Goal: Information Seeking & Learning: Check status

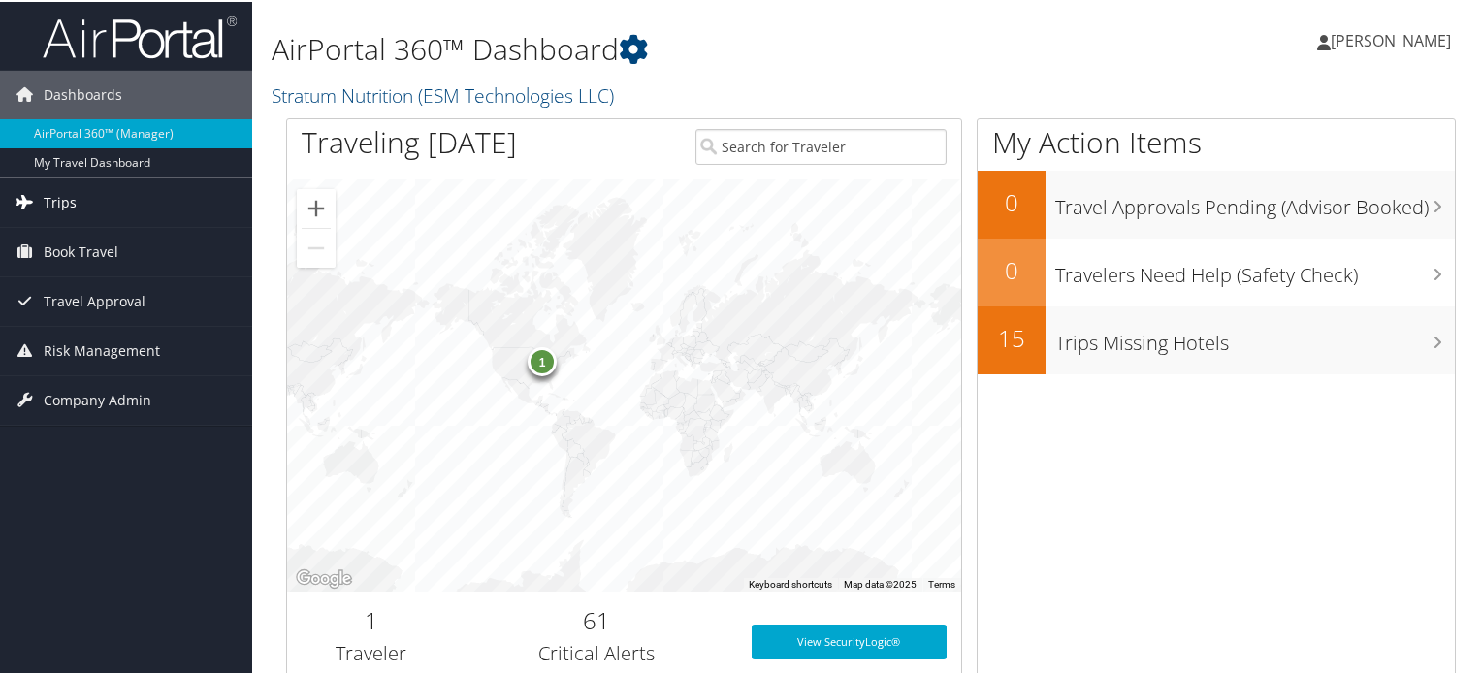
click at [123, 197] on link "Trips" at bounding box center [126, 201] width 252 height 49
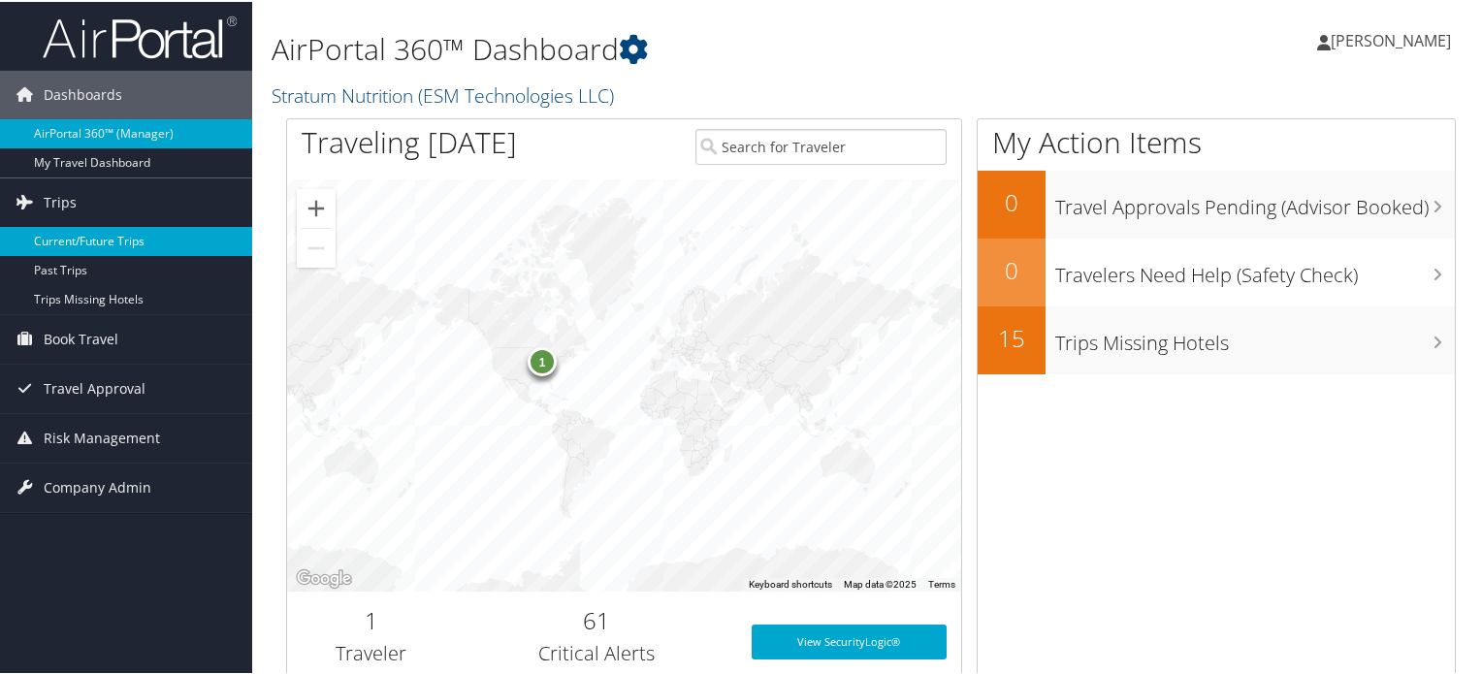
click at [149, 227] on link "Current/Future Trips" at bounding box center [126, 239] width 252 height 29
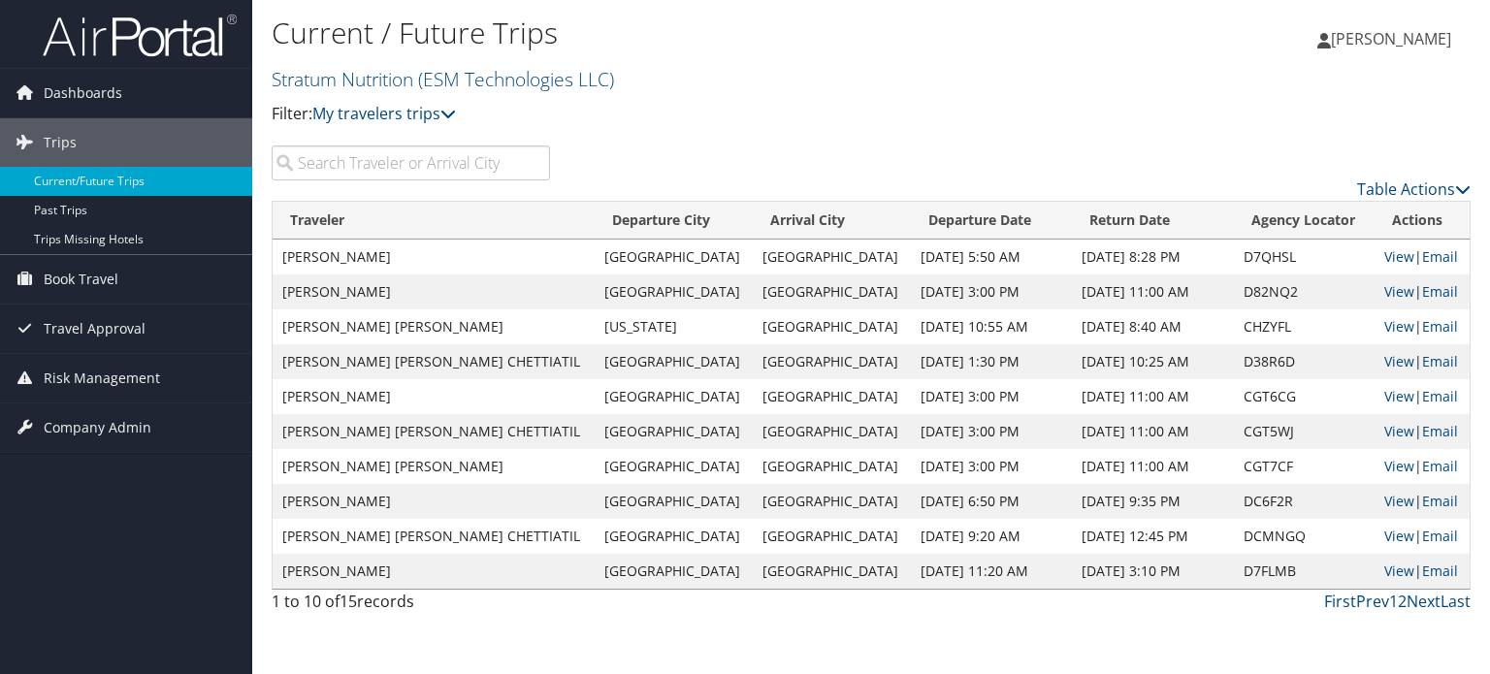
click at [782, 623] on div "Current / Future Trips Stratum Nutrition (ESM Technologies LLC) Filter: My trav…" at bounding box center [871, 337] width 1238 height 674
click at [489, 160] on input "search" at bounding box center [411, 163] width 278 height 35
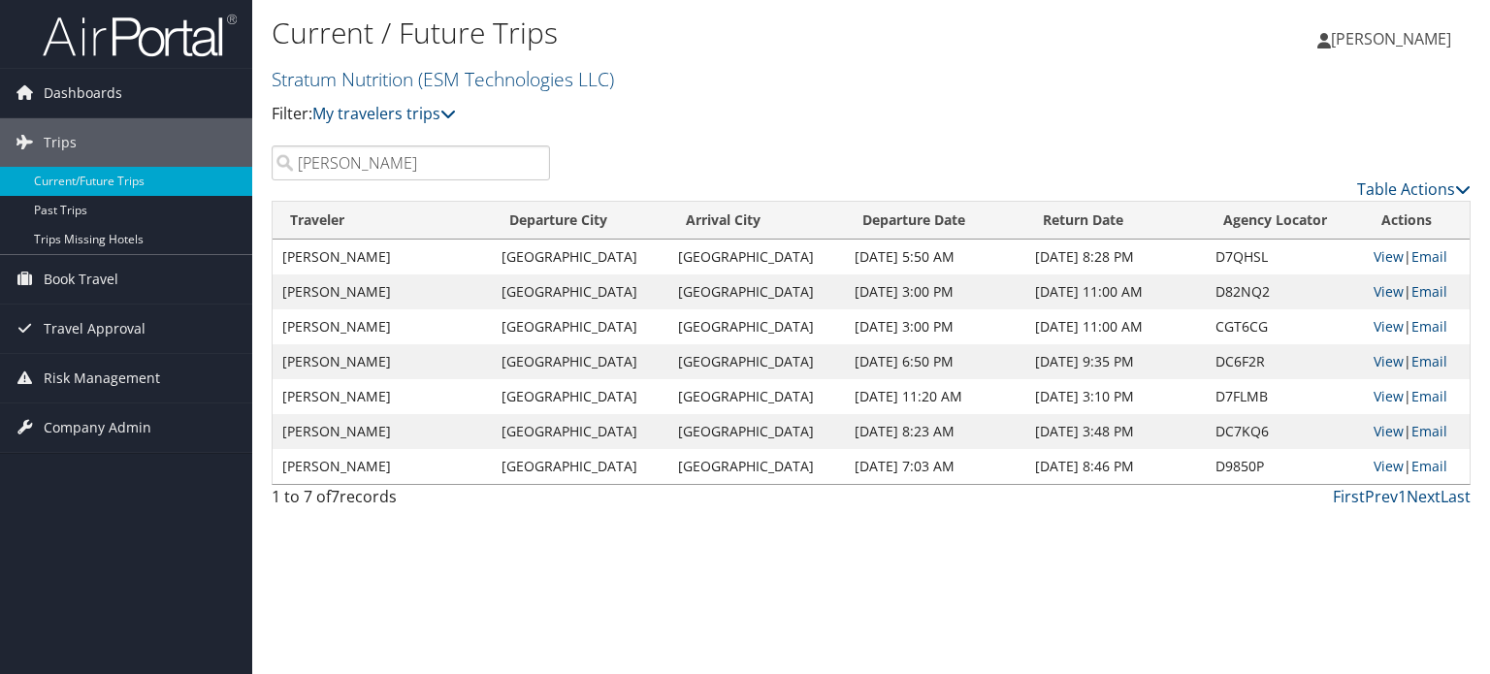
type input "christopher"
drag, startPoint x: 859, startPoint y: 586, endPoint x: 894, endPoint y: 472, distance: 118.8
click at [859, 585] on div "Current / Future Trips Stratum Nutrition (ESM Technologies LLC) Filter: My trav…" at bounding box center [871, 337] width 1238 height 674
click at [1374, 255] on link "View" at bounding box center [1389, 256] width 30 height 18
click at [811, 547] on div "Current / Future Trips Stratum Nutrition (ESM Technologies LLC) Filter: My trav…" at bounding box center [871, 337] width 1238 height 674
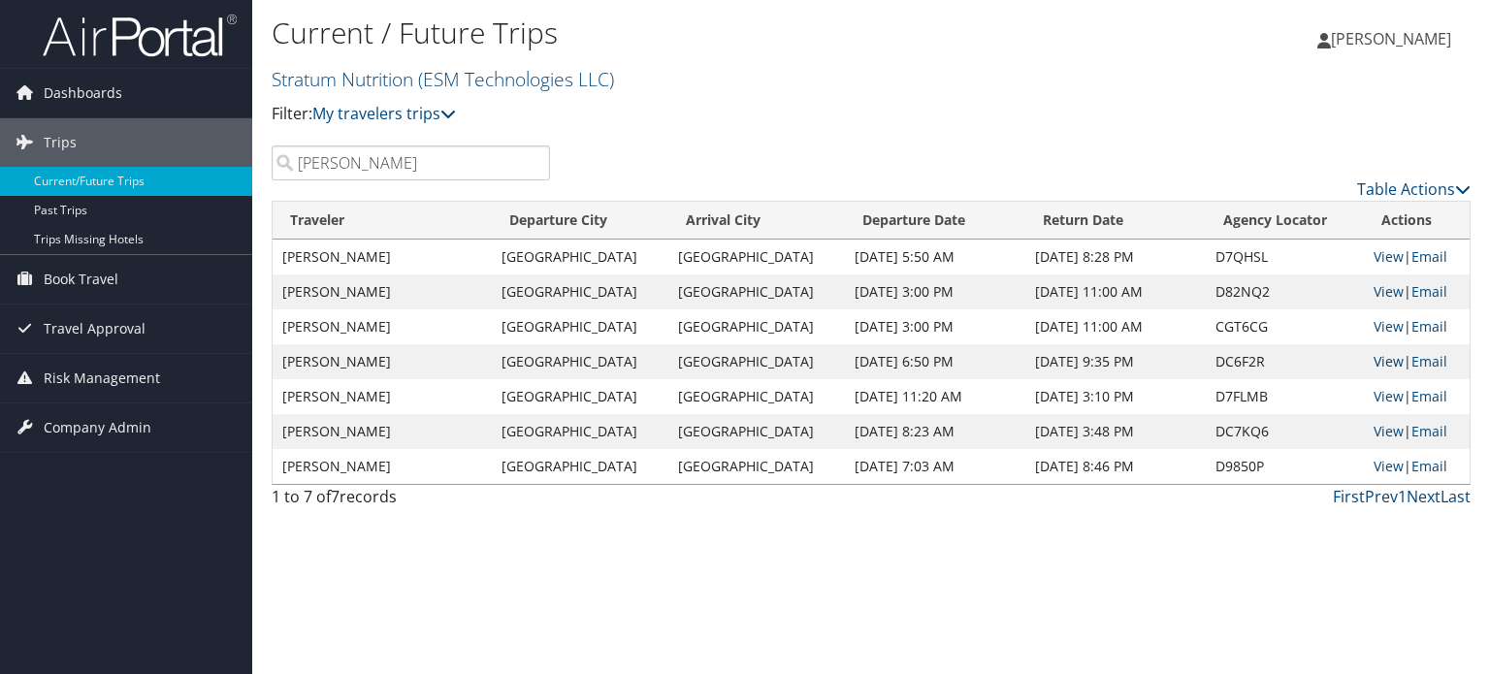
click at [1385, 356] on link "View" at bounding box center [1389, 361] width 30 height 18
drag, startPoint x: 763, startPoint y: 399, endPoint x: 682, endPoint y: 400, distance: 80.5
click at [682, 400] on td "Guangzhou" at bounding box center [756, 396] width 177 height 35
click at [797, 512] on div "1 to 7 of 7 records First Prev 1 Next Last" at bounding box center [871, 501] width 1228 height 33
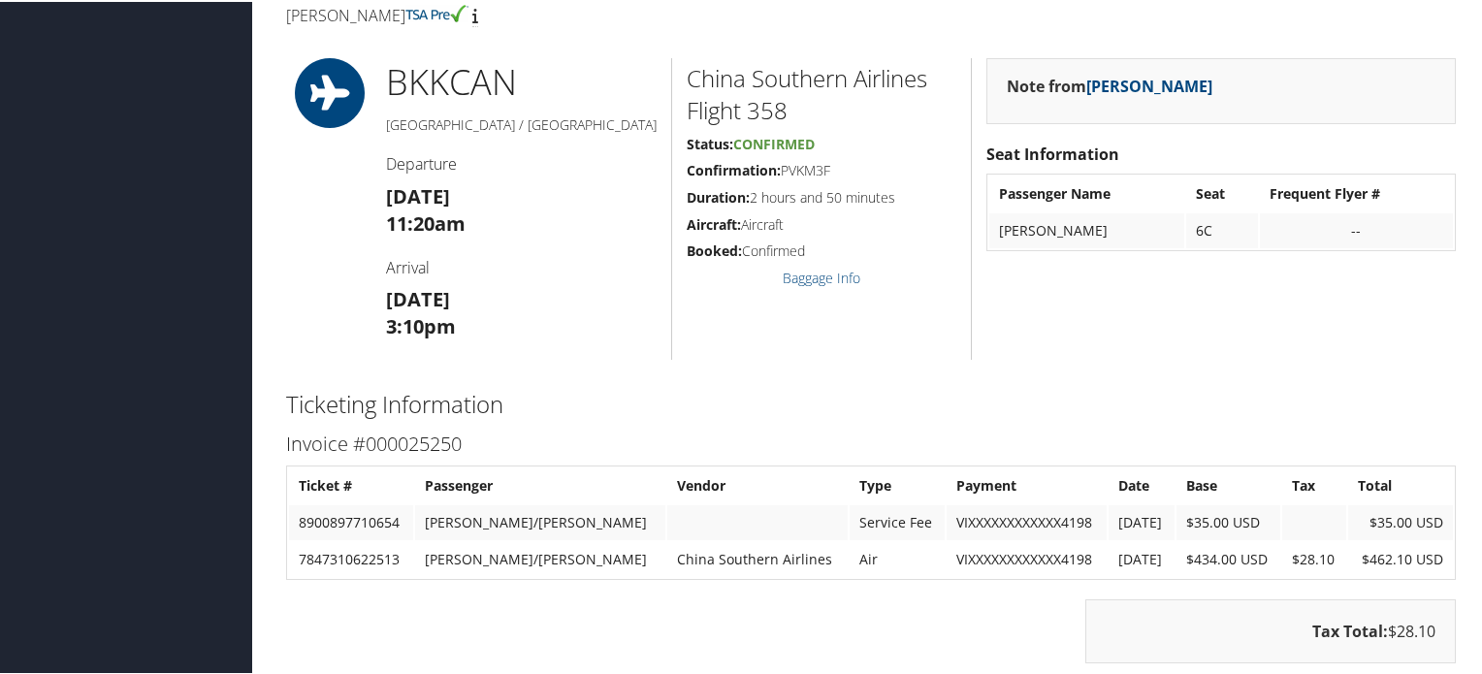
scroll to position [582, 0]
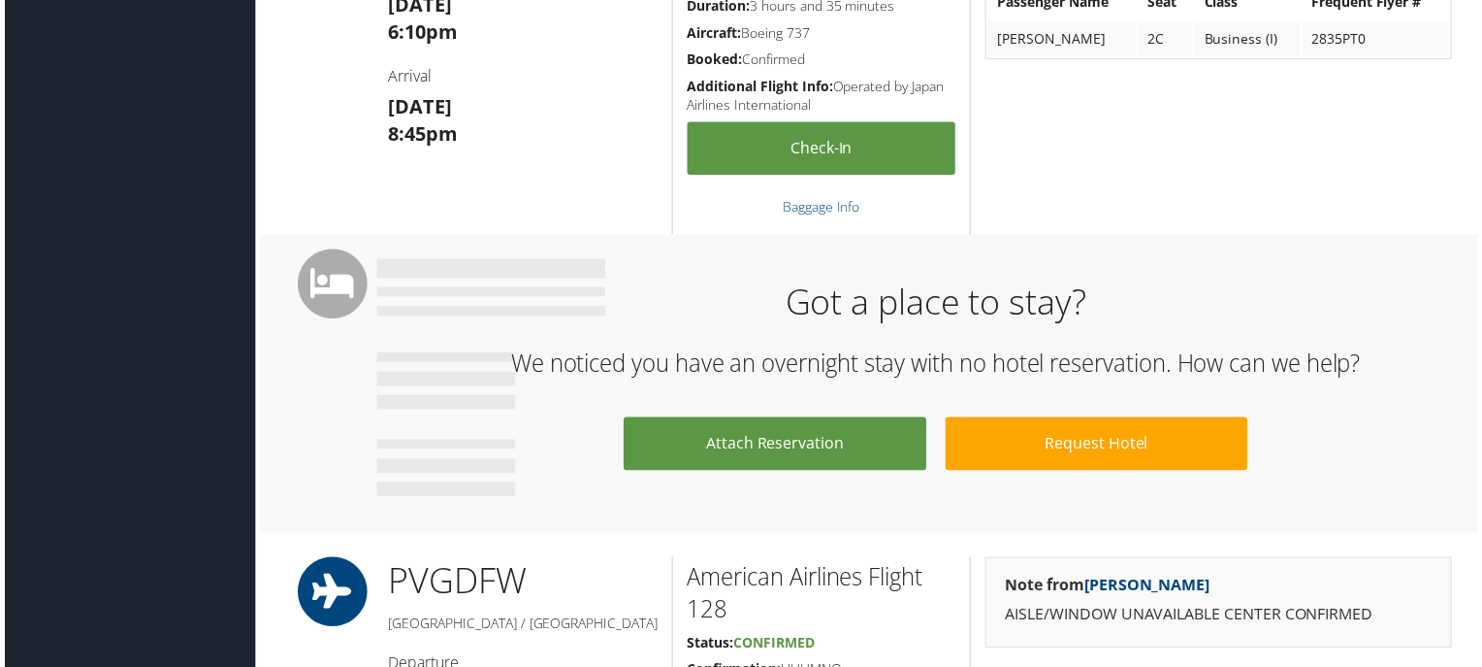
scroll to position [1940, 0]
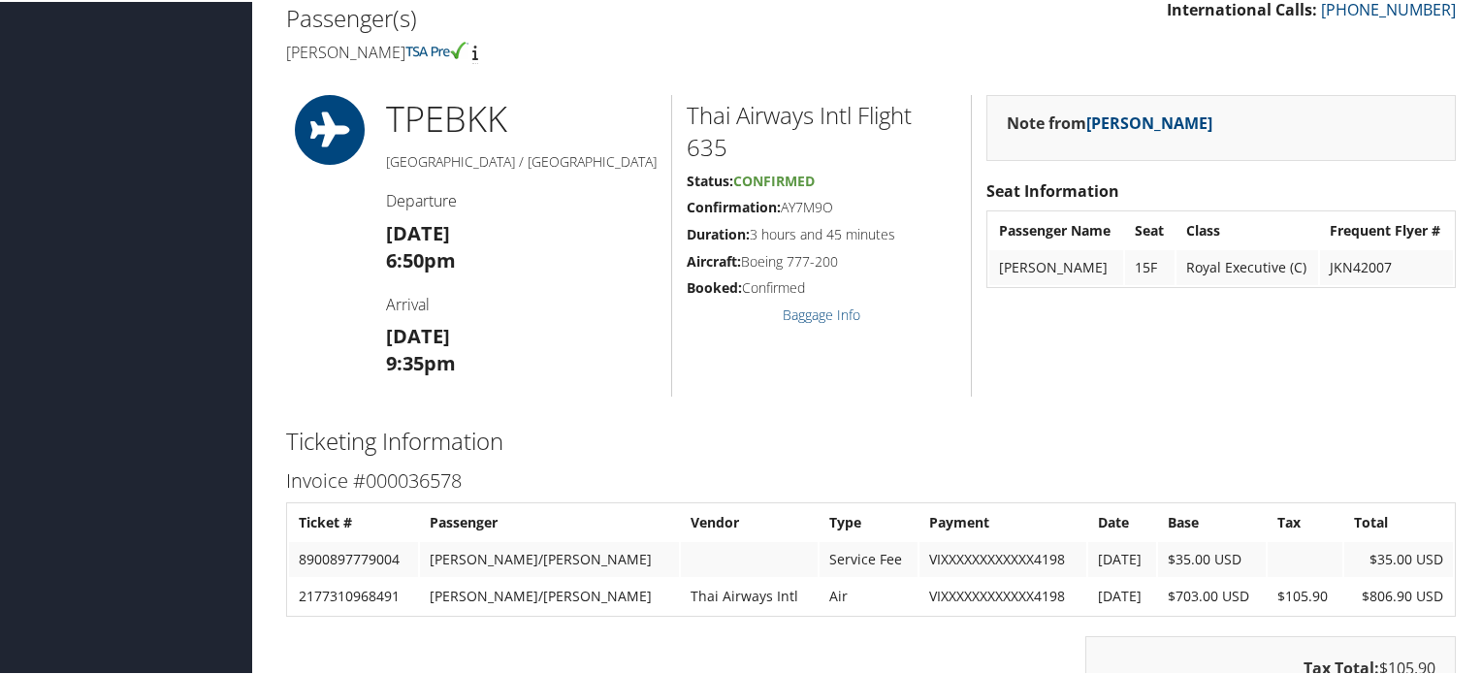
scroll to position [582, 0]
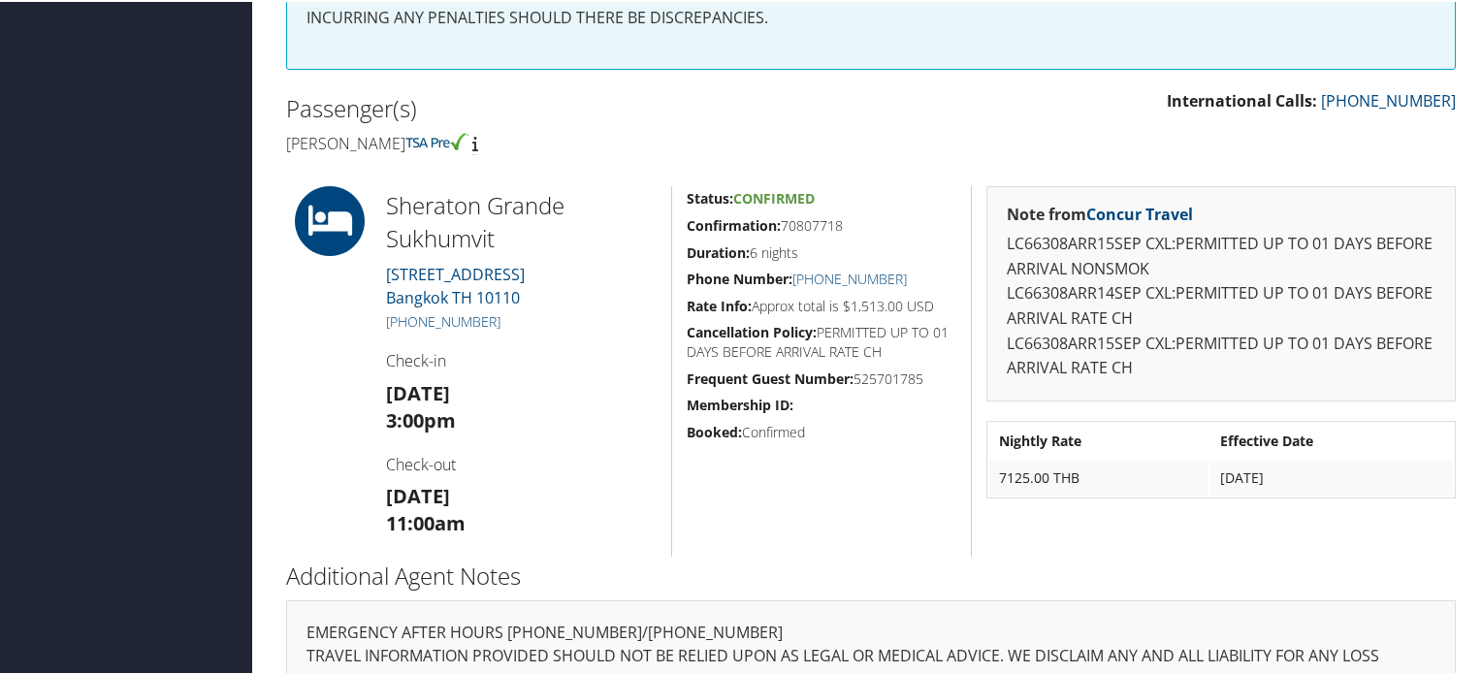
scroll to position [388, 0]
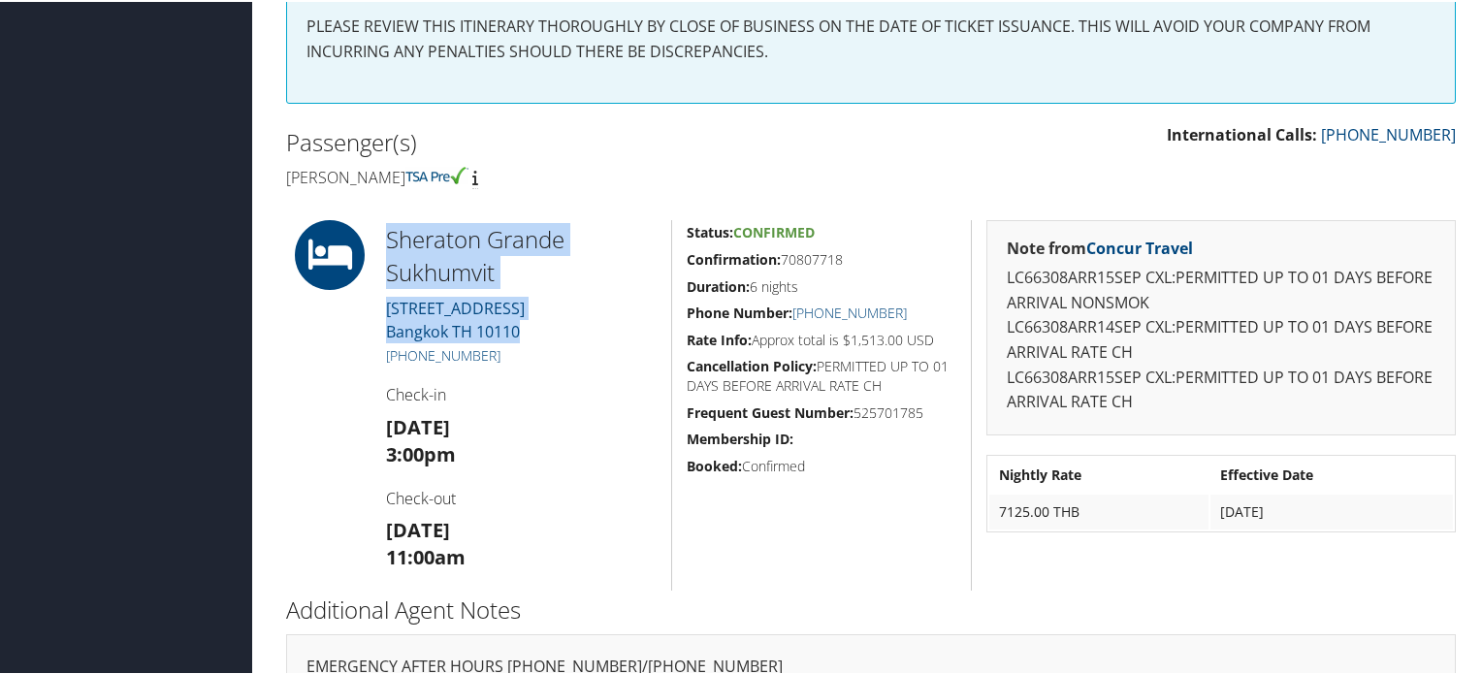
drag, startPoint x: 385, startPoint y: 230, endPoint x: 529, endPoint y: 325, distance: 172.2
click at [529, 325] on div "Sheraton Grande Sukhumvit [STREET_ADDRESS] [PHONE_NUMBER] Check-in [DATE] 3:00p…" at bounding box center [522, 403] width 300 height 371
copy div "Sheraton Grande Sukhumvit [STREET_ADDRESS]"
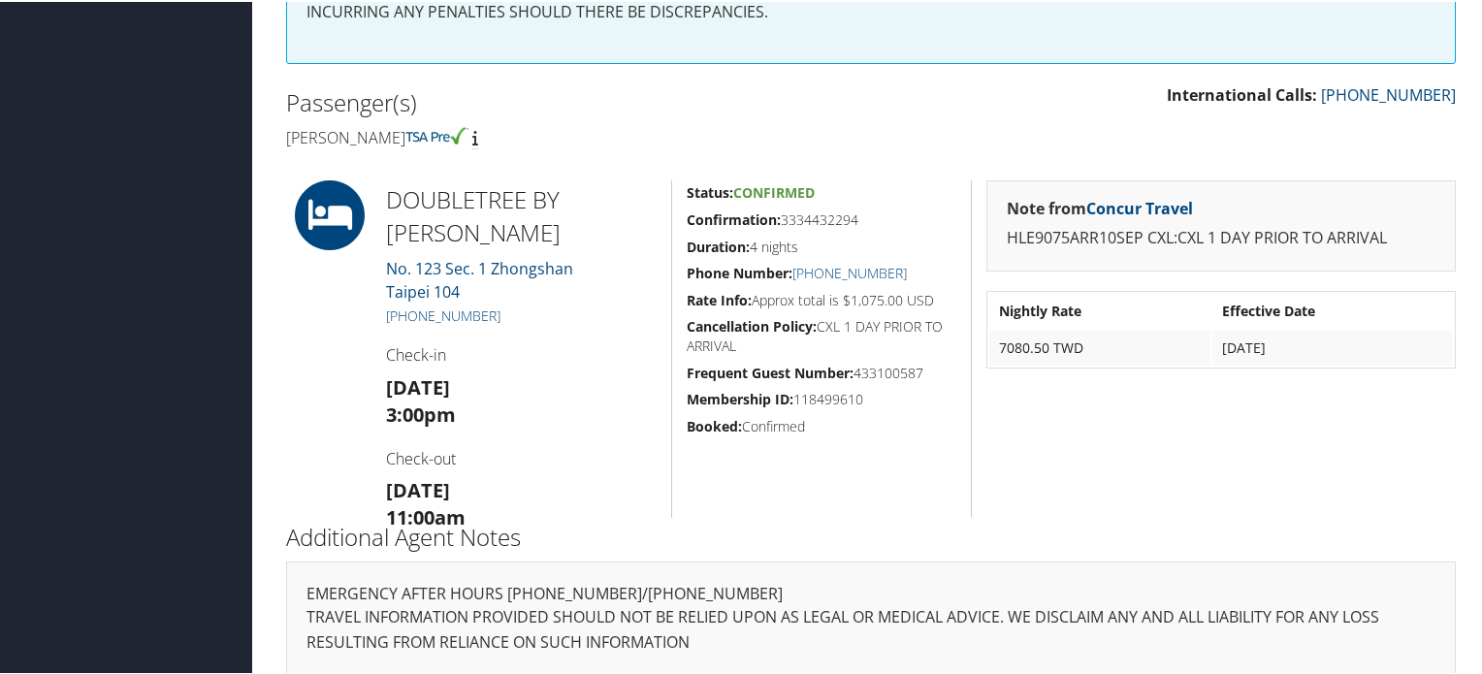
scroll to position [311, 0]
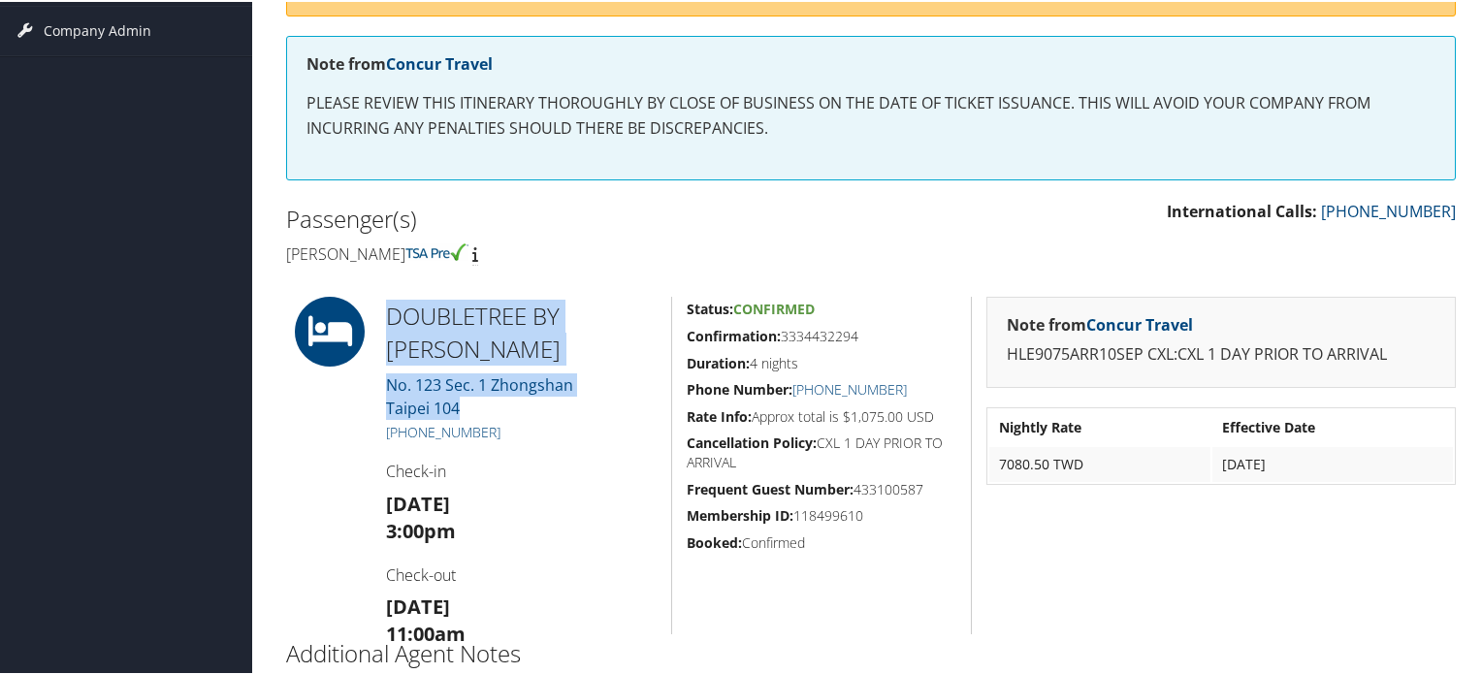
drag, startPoint x: 387, startPoint y: 309, endPoint x: 523, endPoint y: 368, distance: 147.8
click at [523, 368] on div "DOUBLETREE BY HILTO No. 123 Sec. 1 Zhongshan Taipei 104 +88 (626) 619-9999 Chec…" at bounding box center [522, 464] width 300 height 338
copy div "DOUBLETREE BY HILTO No. 123 Sec. 1 Zhongshan Taipei 104"
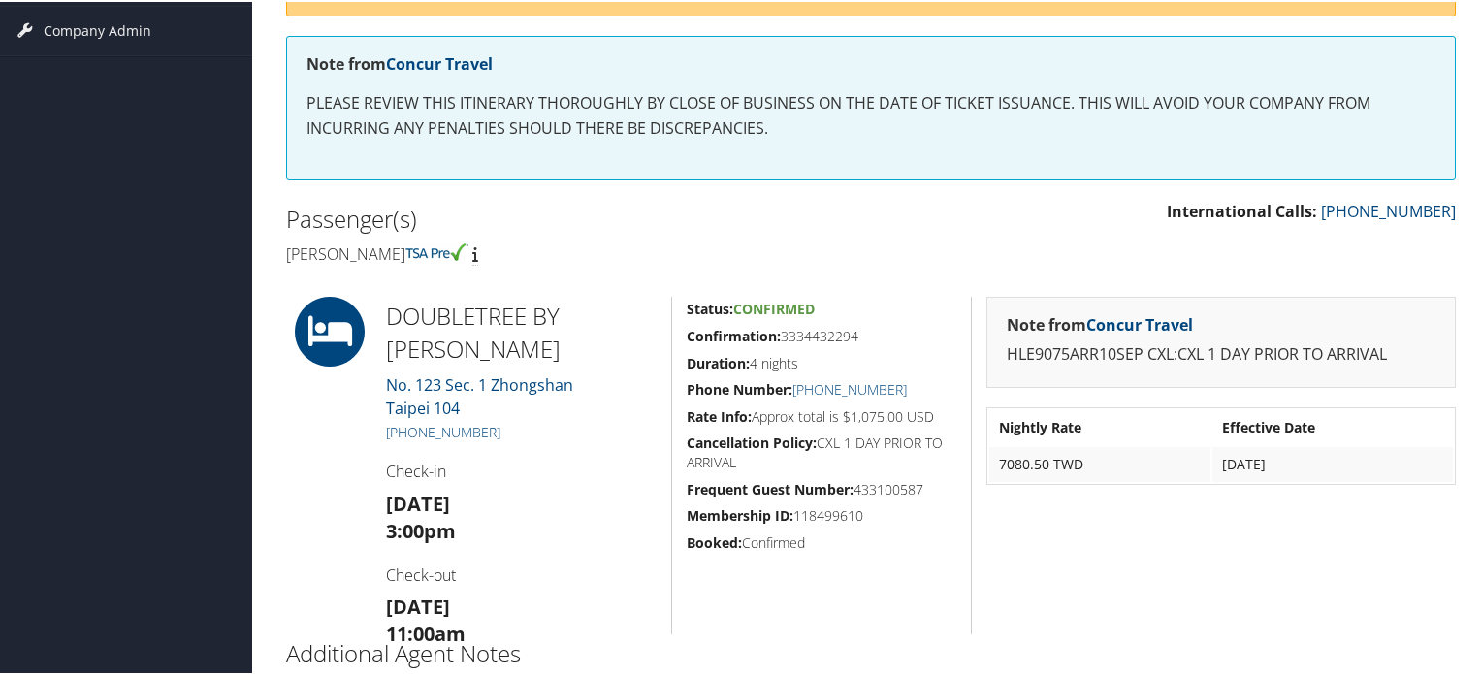
click at [845, 406] on h5 "Rate Info: Approx total is $1,075.00 USD" at bounding box center [822, 415] width 270 height 19
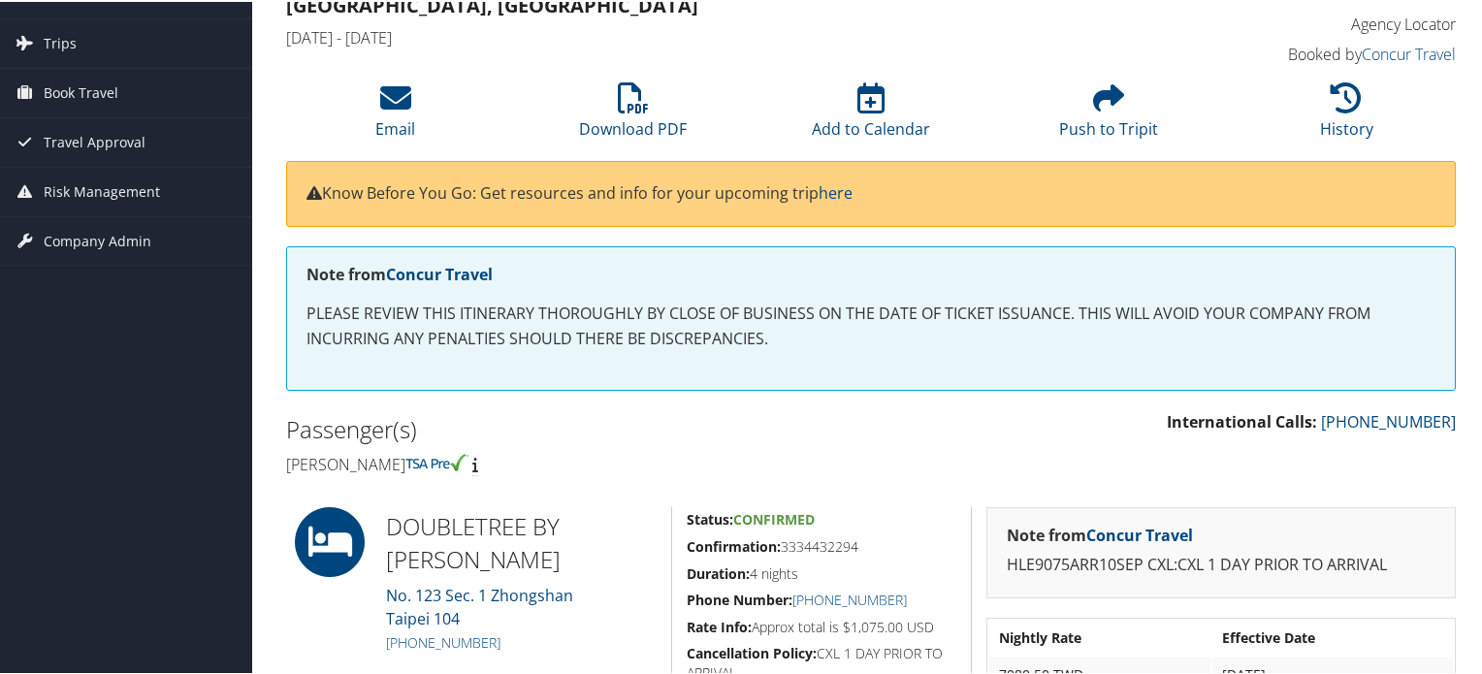
scroll to position [20, 0]
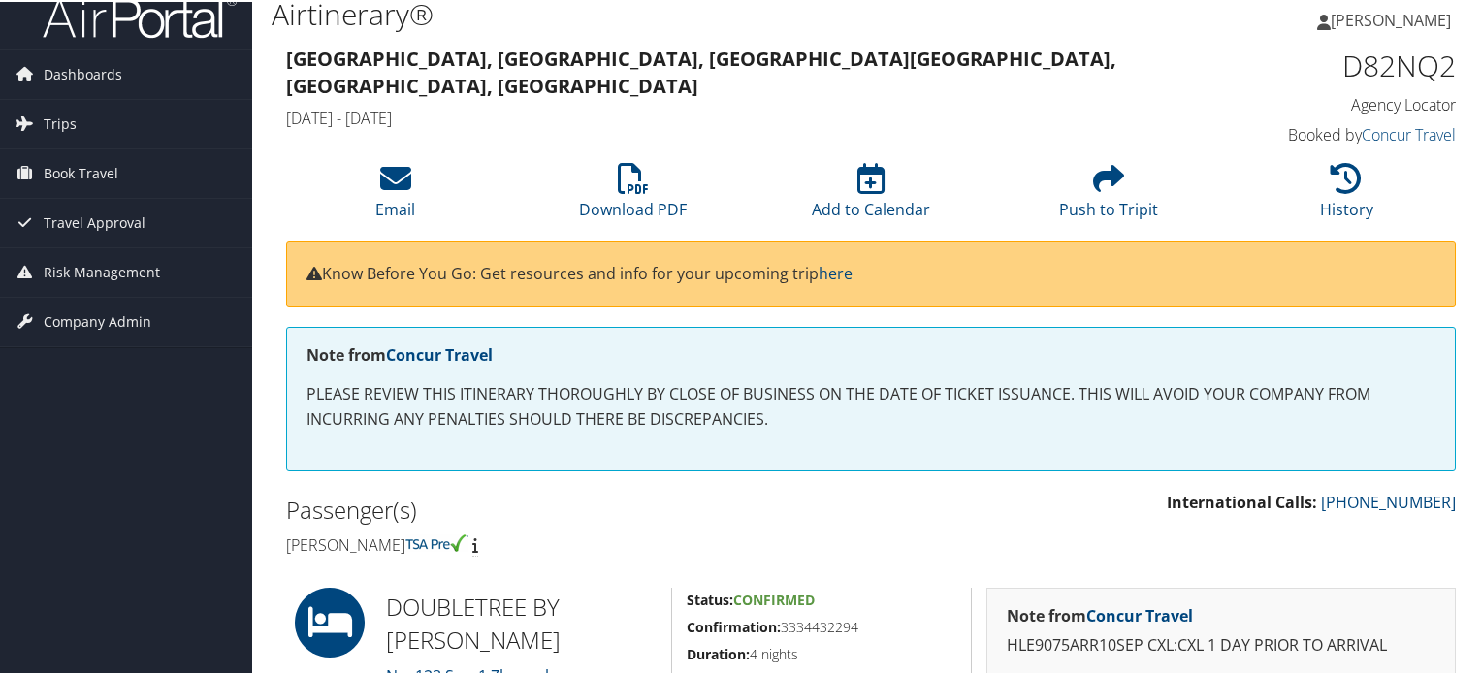
click at [819, 496] on h2 "Passenger(s)" at bounding box center [571, 508] width 570 height 33
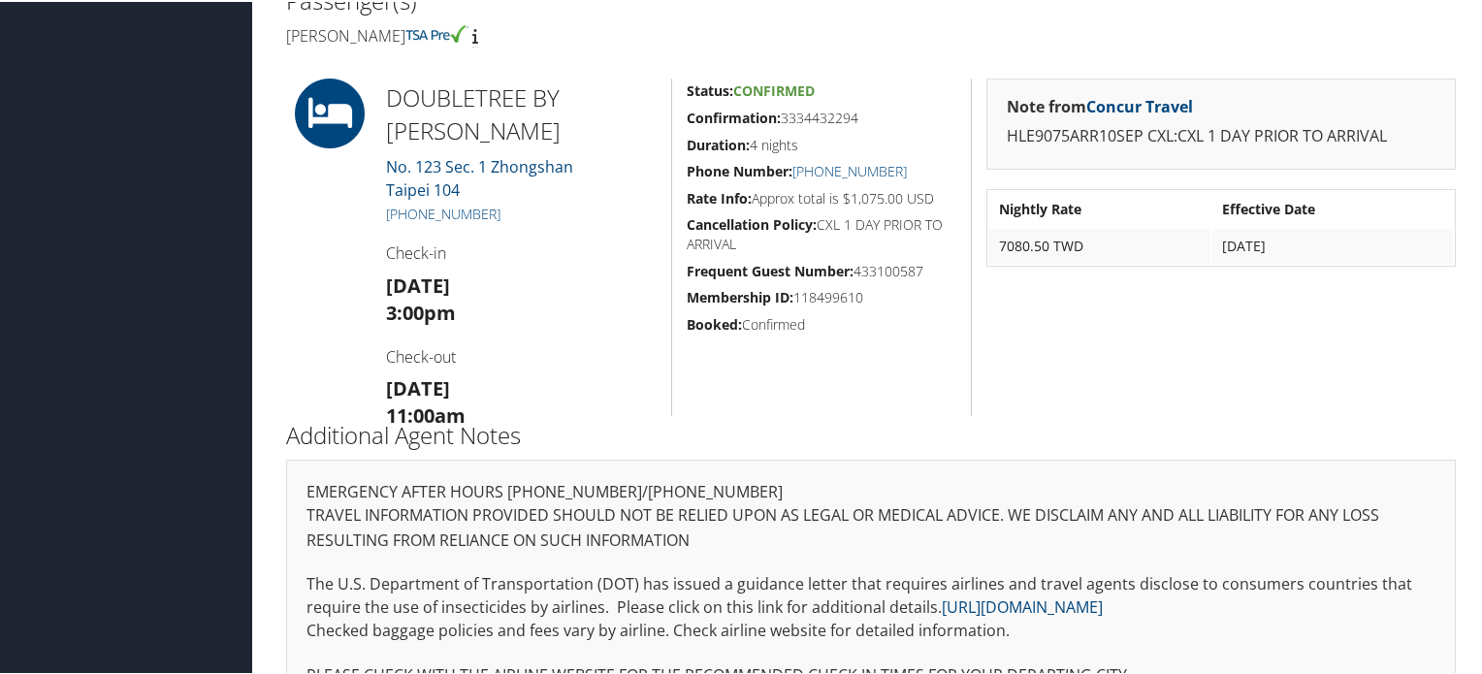
scroll to position [602, 0]
